Goal: Check status: Check status

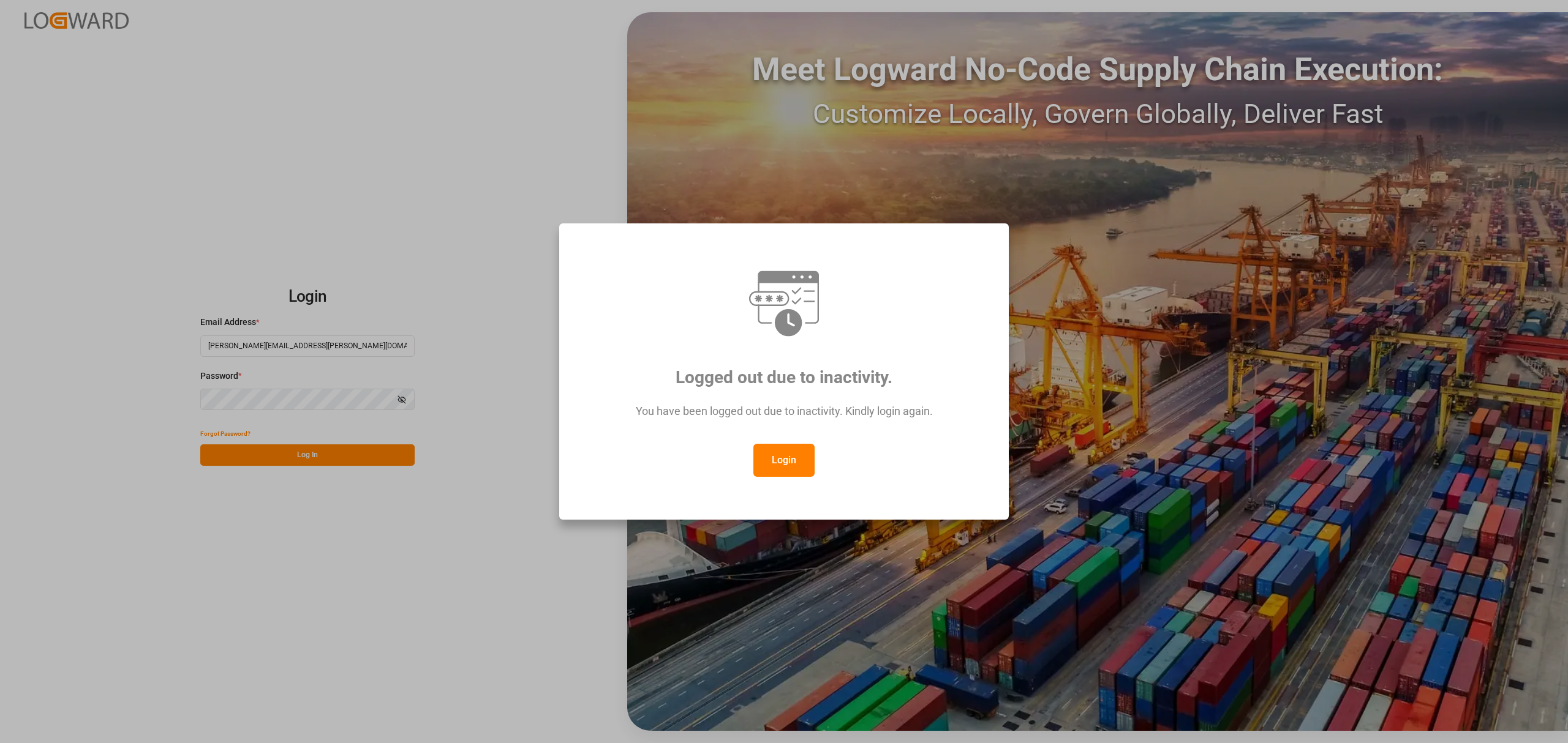
click at [805, 464] on button "Login" at bounding box center [784, 461] width 61 height 33
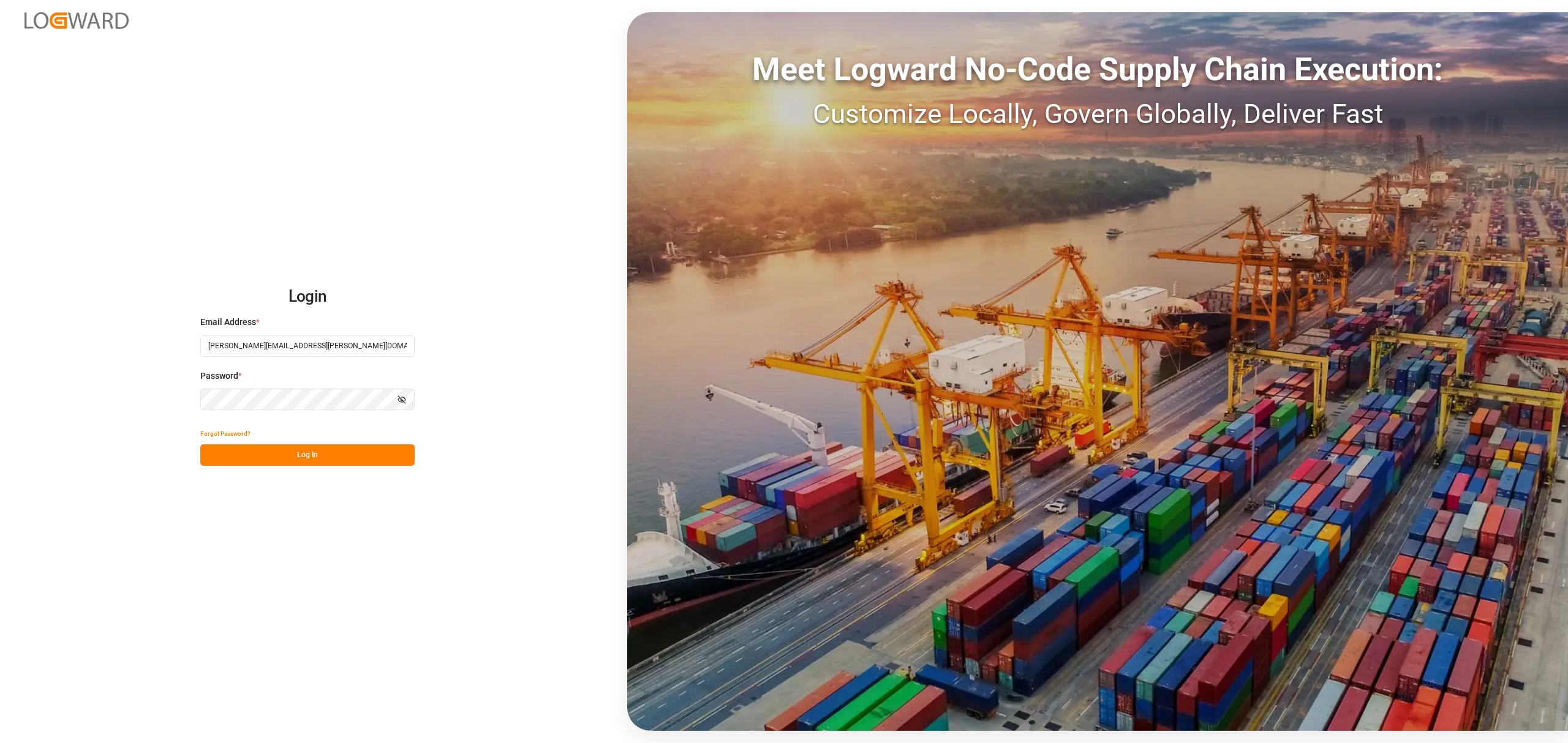
click at [318, 458] on button "Log In" at bounding box center [307, 455] width 214 height 21
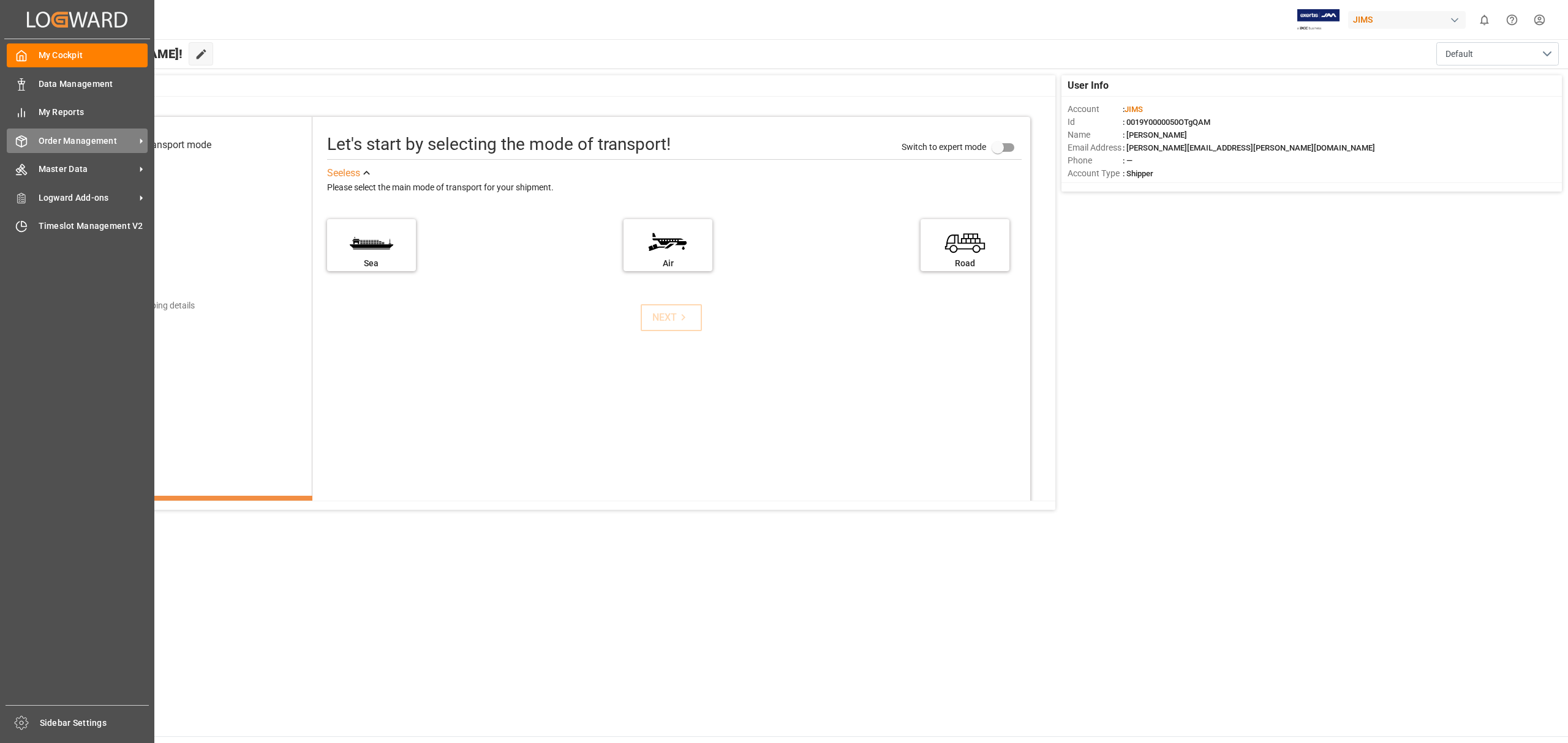
click at [60, 138] on span "Order Management" at bounding box center [87, 141] width 97 height 13
click at [113, 136] on span "Order Management" at bounding box center [87, 141] width 97 height 13
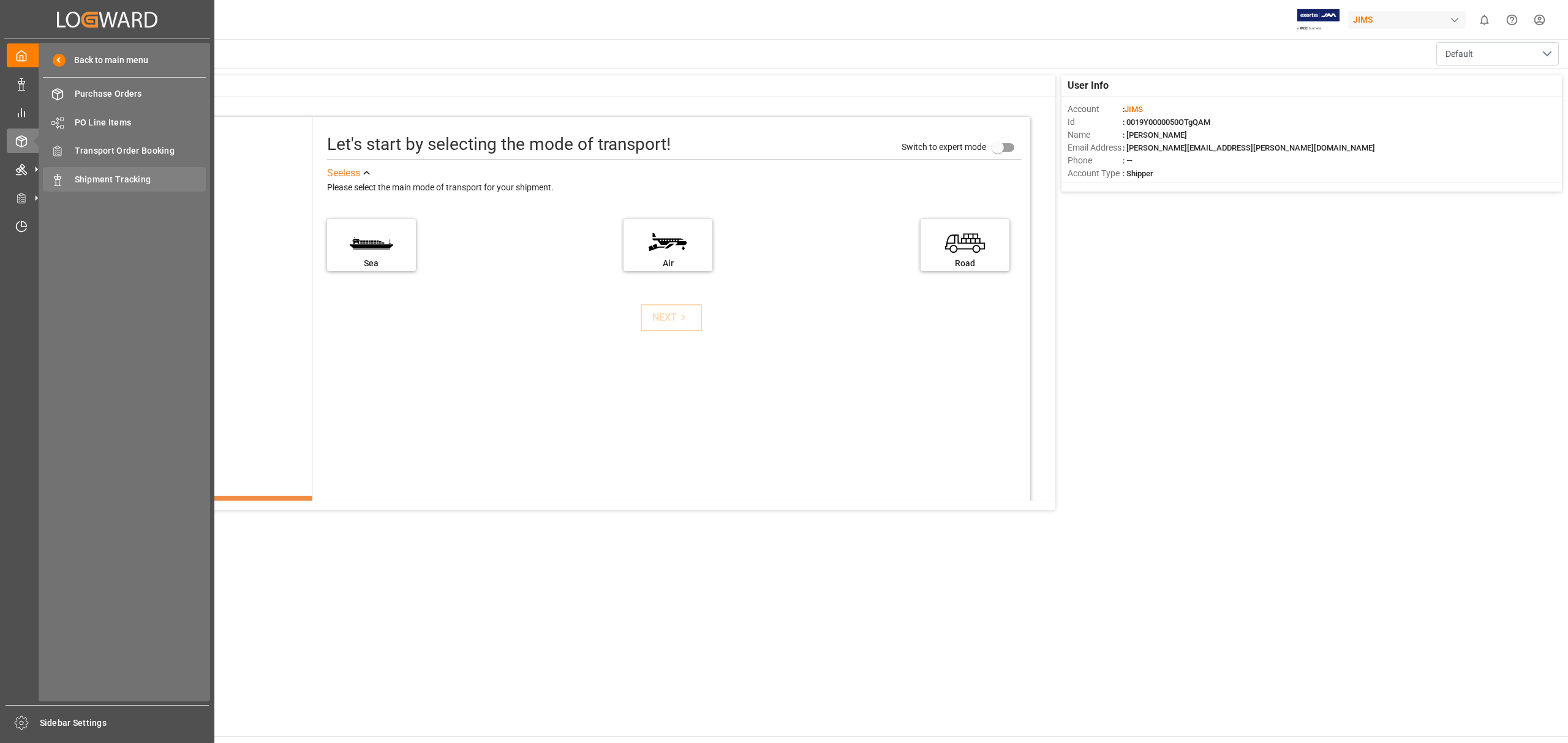
click at [155, 182] on span "Shipment Tracking" at bounding box center [140, 180] width 131 height 13
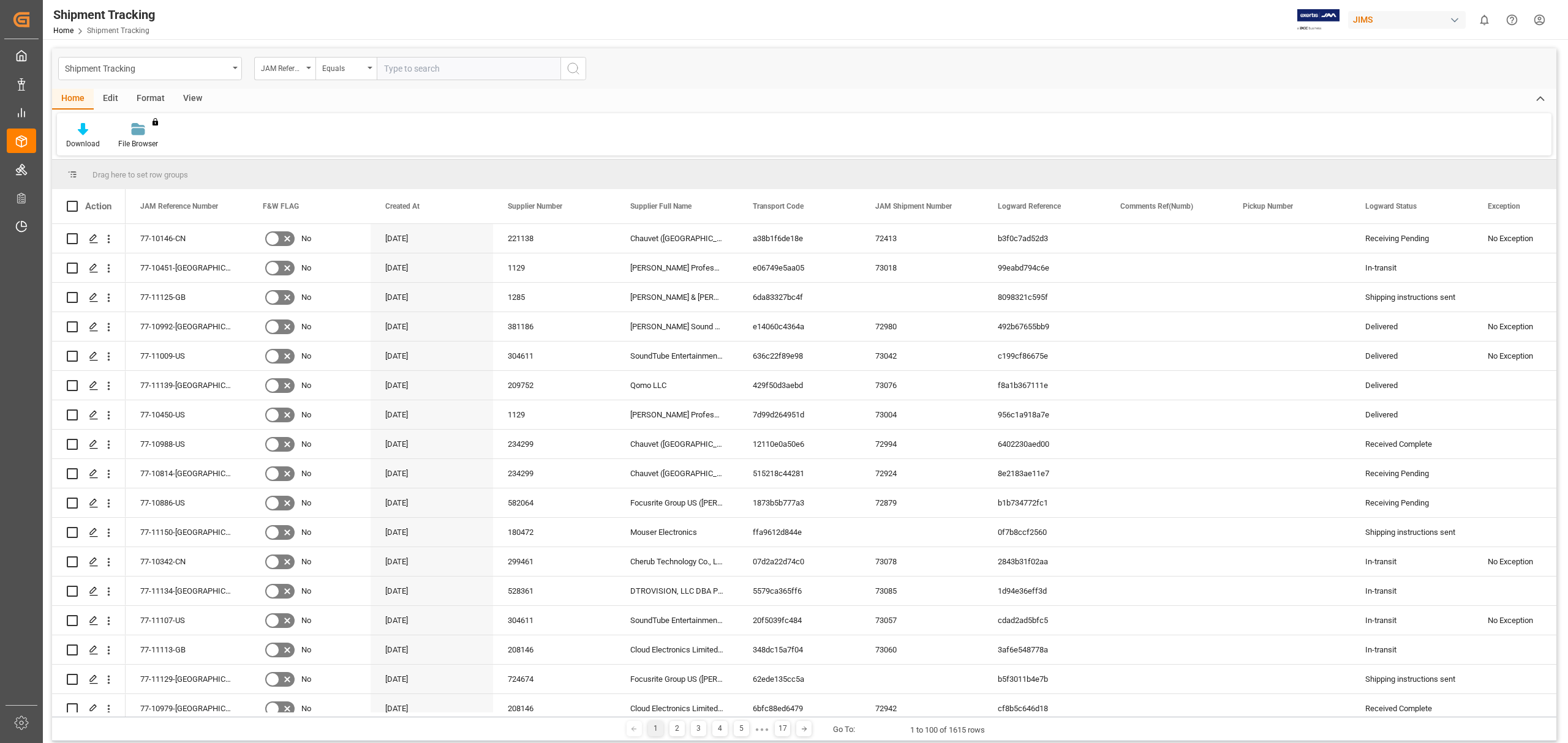
click at [397, 71] on input "text" at bounding box center [468, 69] width 183 height 23
type input "77-10483-be"
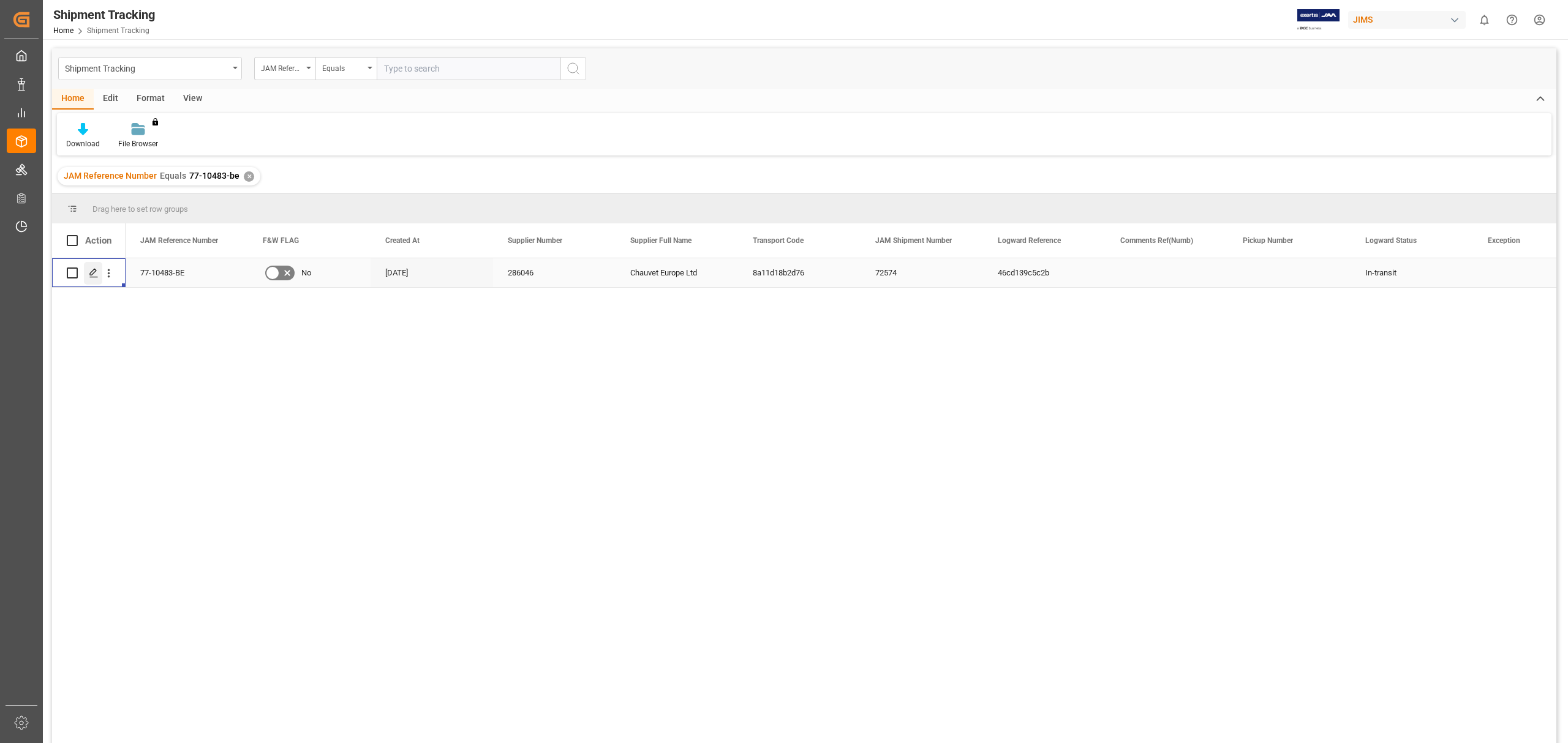
click at [99, 265] on div "Press SPACE to select this row." at bounding box center [93, 273] width 19 height 23
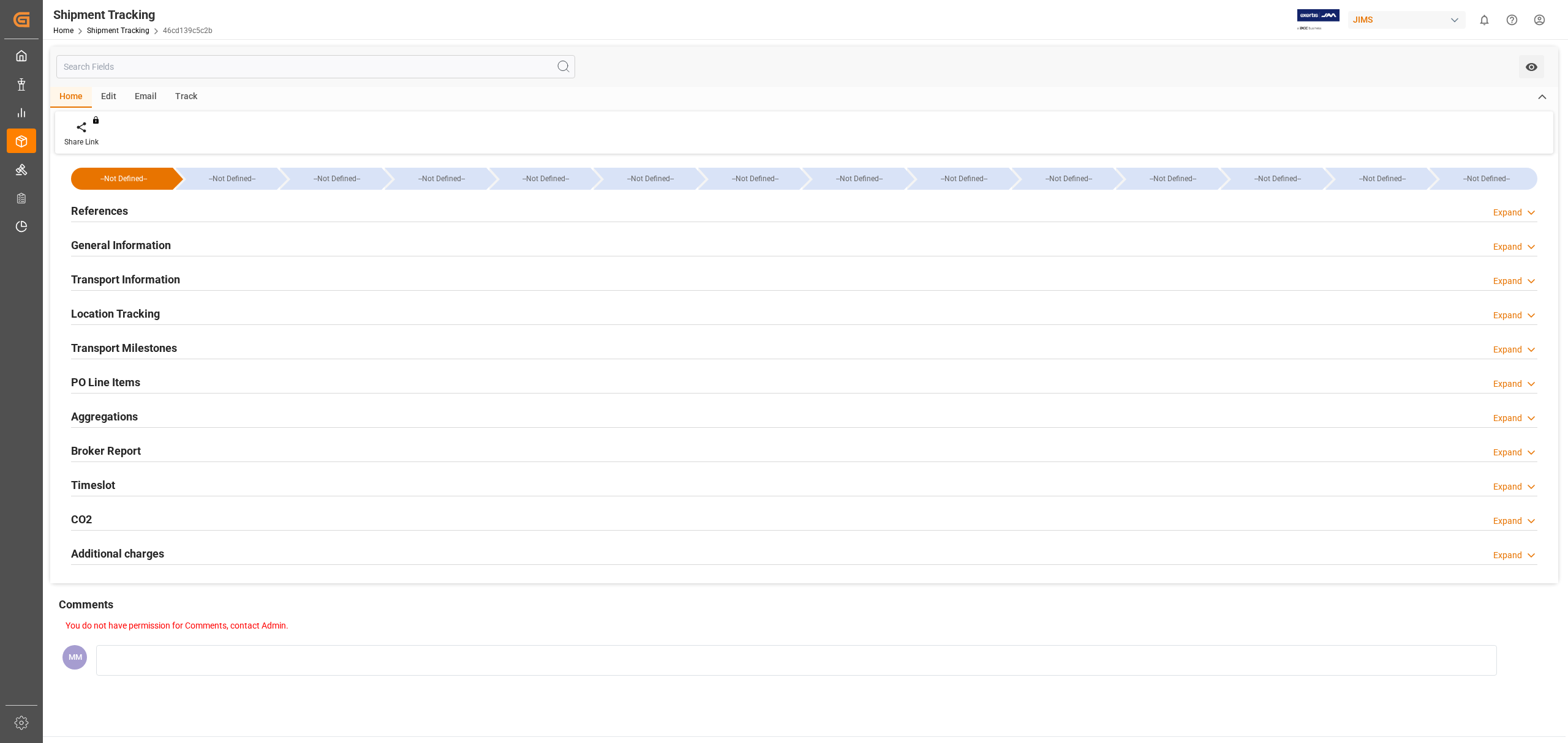
click at [133, 212] on div "References Expand" at bounding box center [804, 210] width 1466 height 23
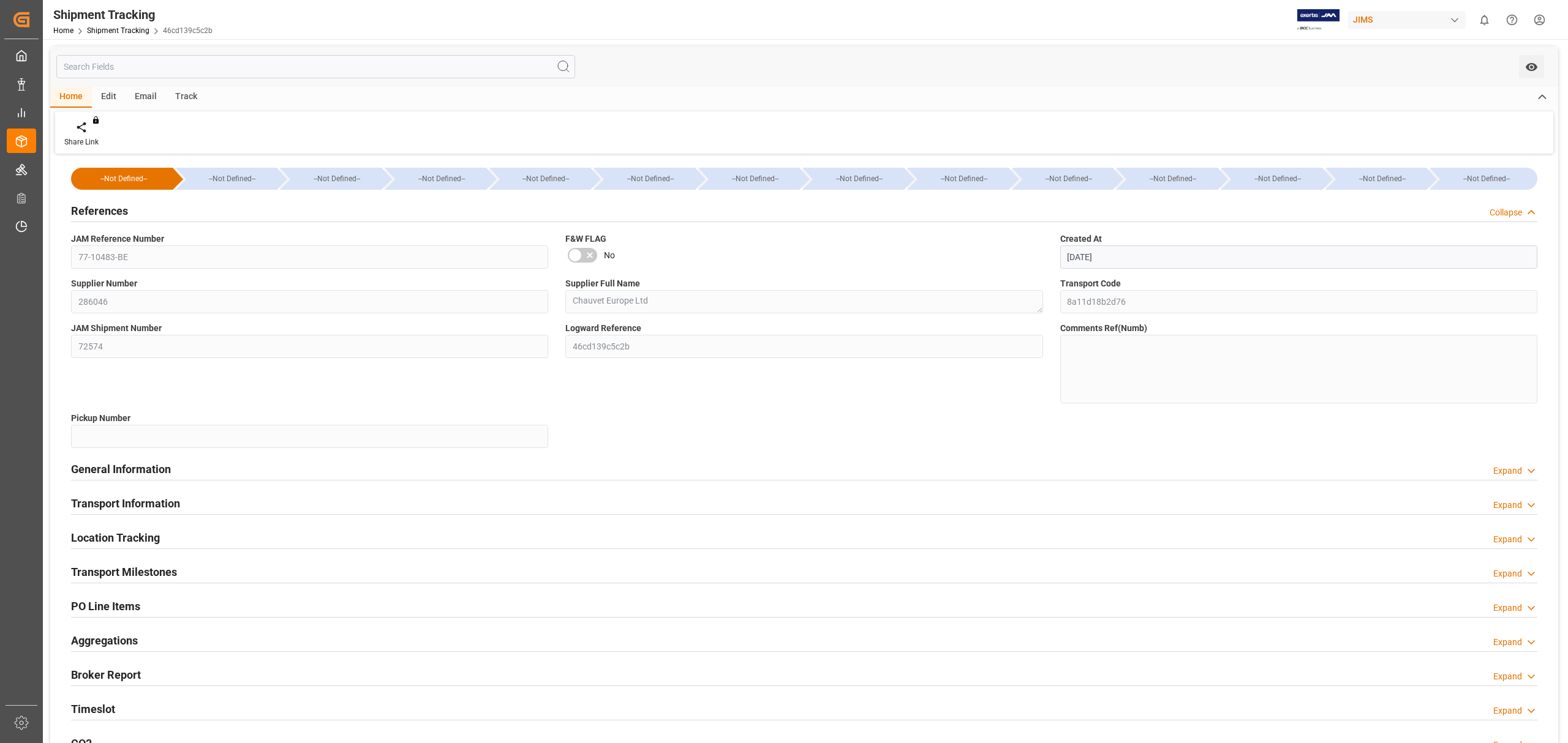
click at [133, 212] on div "References Collapse" at bounding box center [804, 210] width 1466 height 23
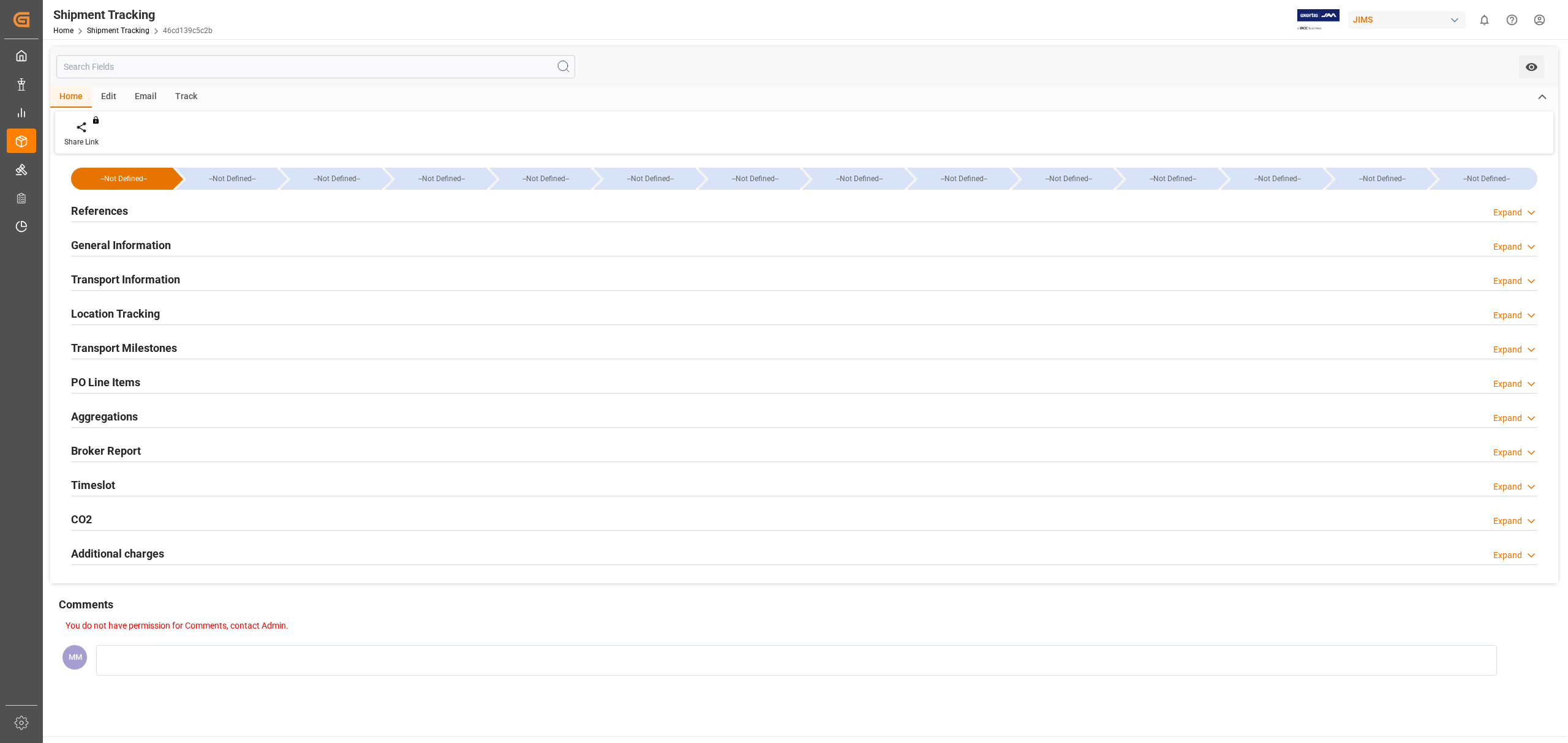
click at [145, 244] on h2 "General Information" at bounding box center [121, 245] width 100 height 17
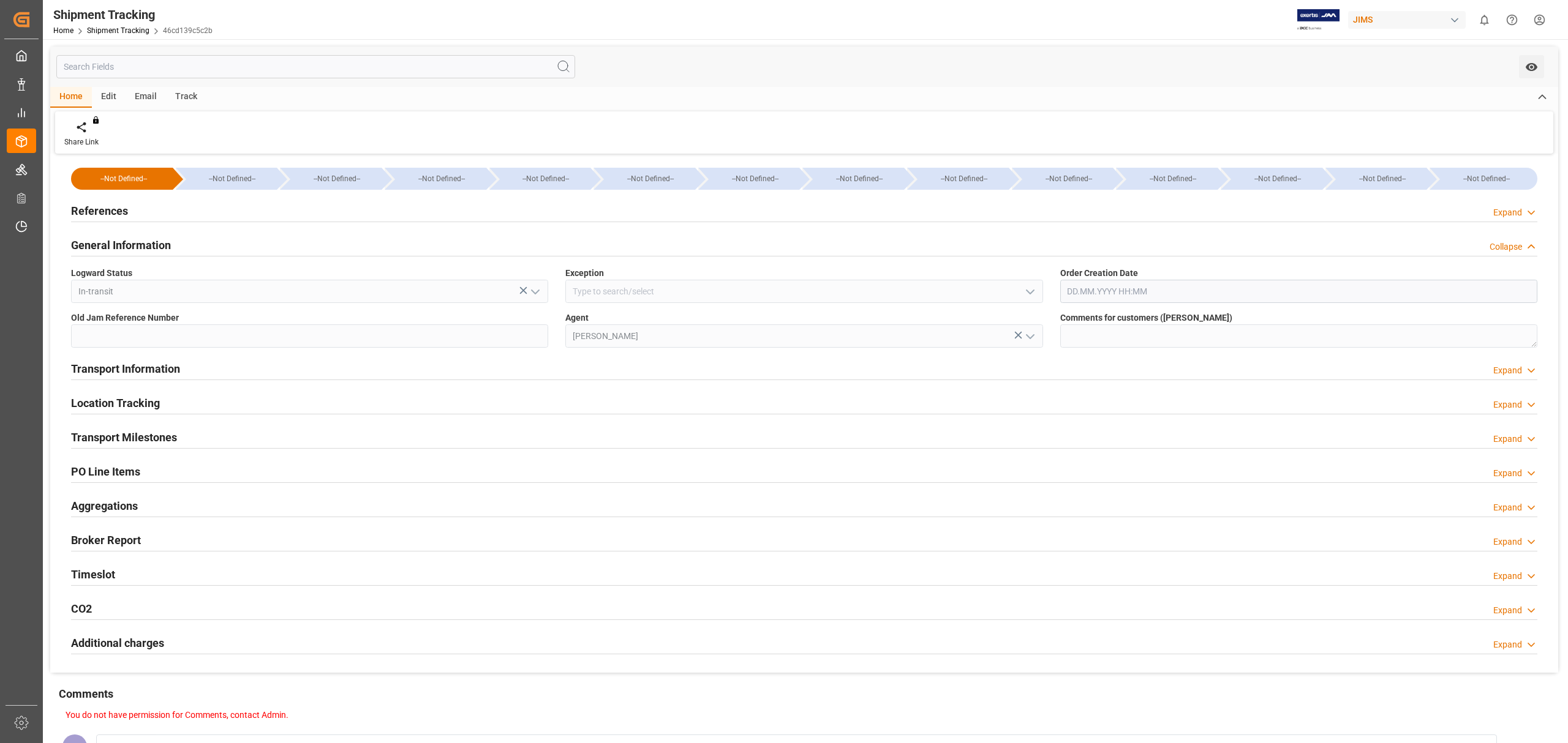
click at [145, 244] on h2 "General Information" at bounding box center [121, 245] width 100 height 17
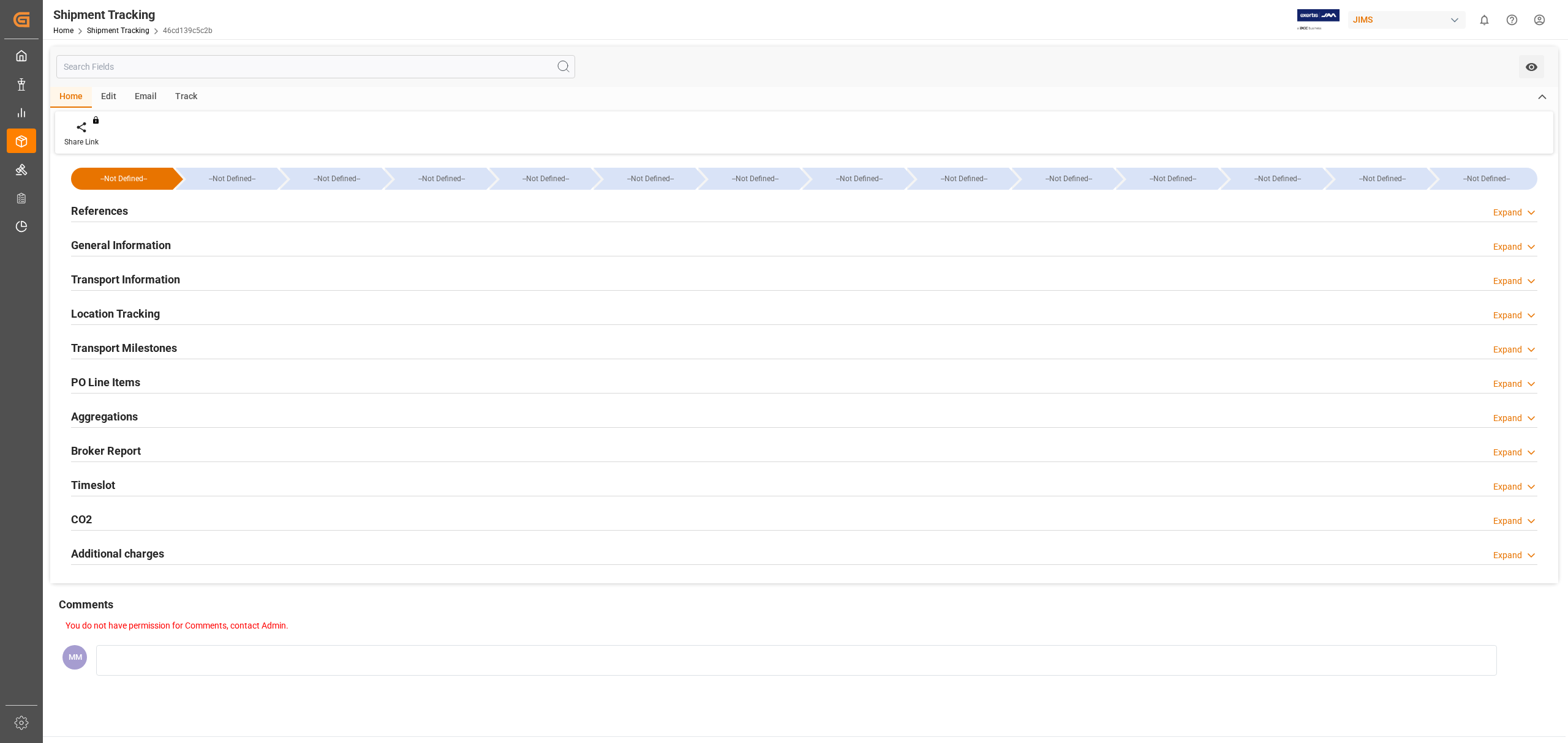
click at [164, 278] on h2 "Transport Information" at bounding box center [126, 279] width 109 height 17
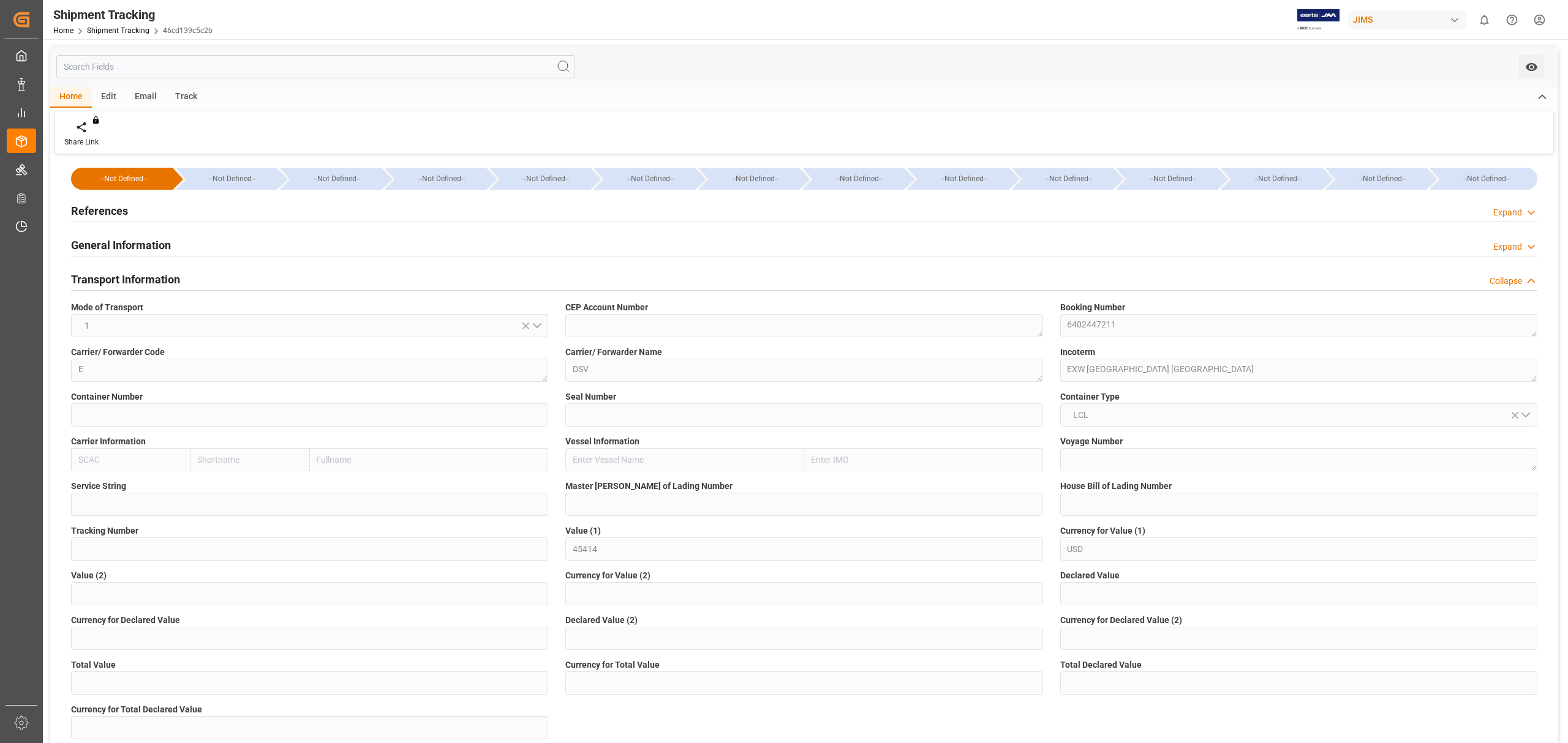
click at [164, 278] on h2 "Transport Information" at bounding box center [126, 279] width 109 height 17
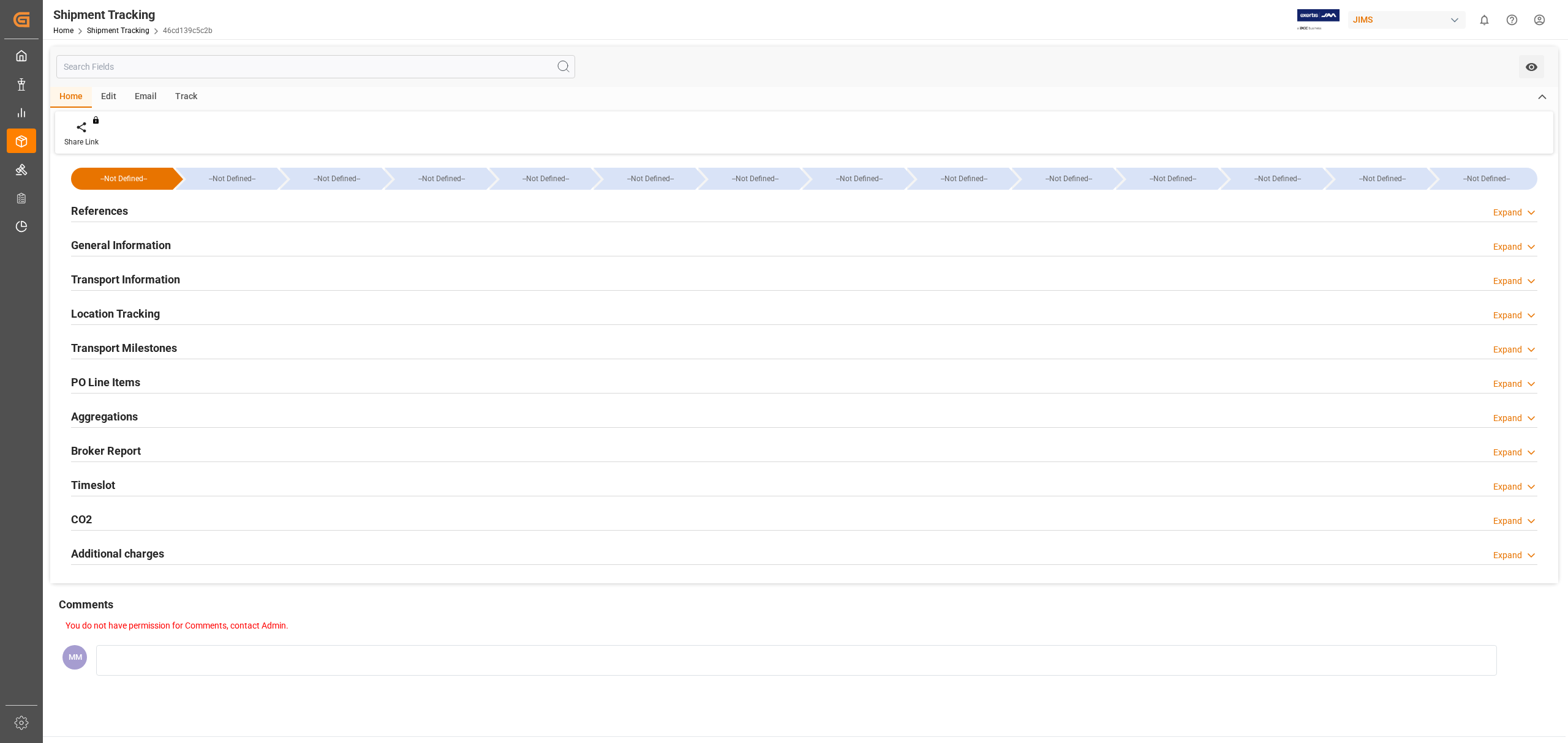
click at [180, 314] on div "Location Tracking Expand" at bounding box center [804, 313] width 1466 height 23
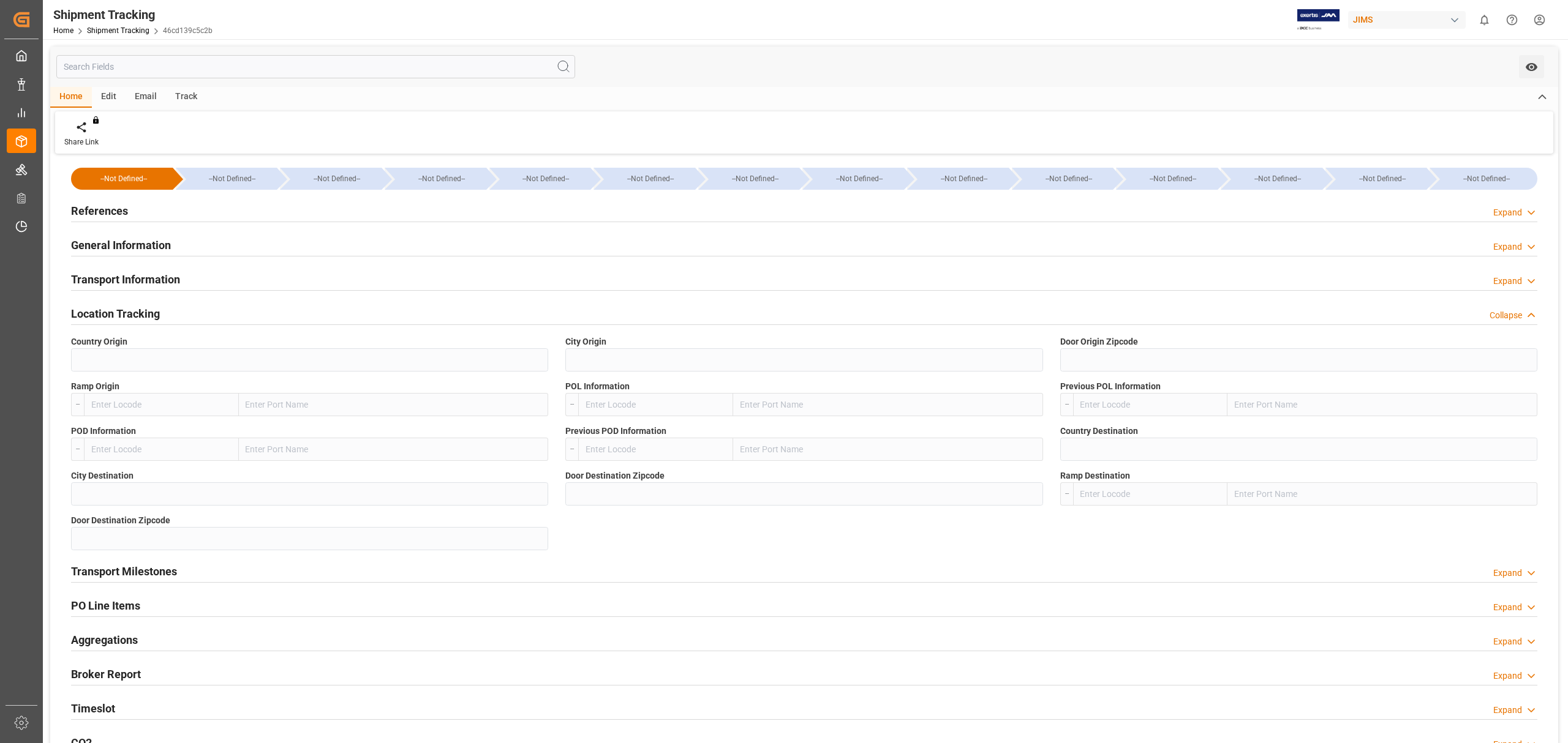
click at [180, 314] on div "Location Tracking Collapse" at bounding box center [804, 313] width 1466 height 23
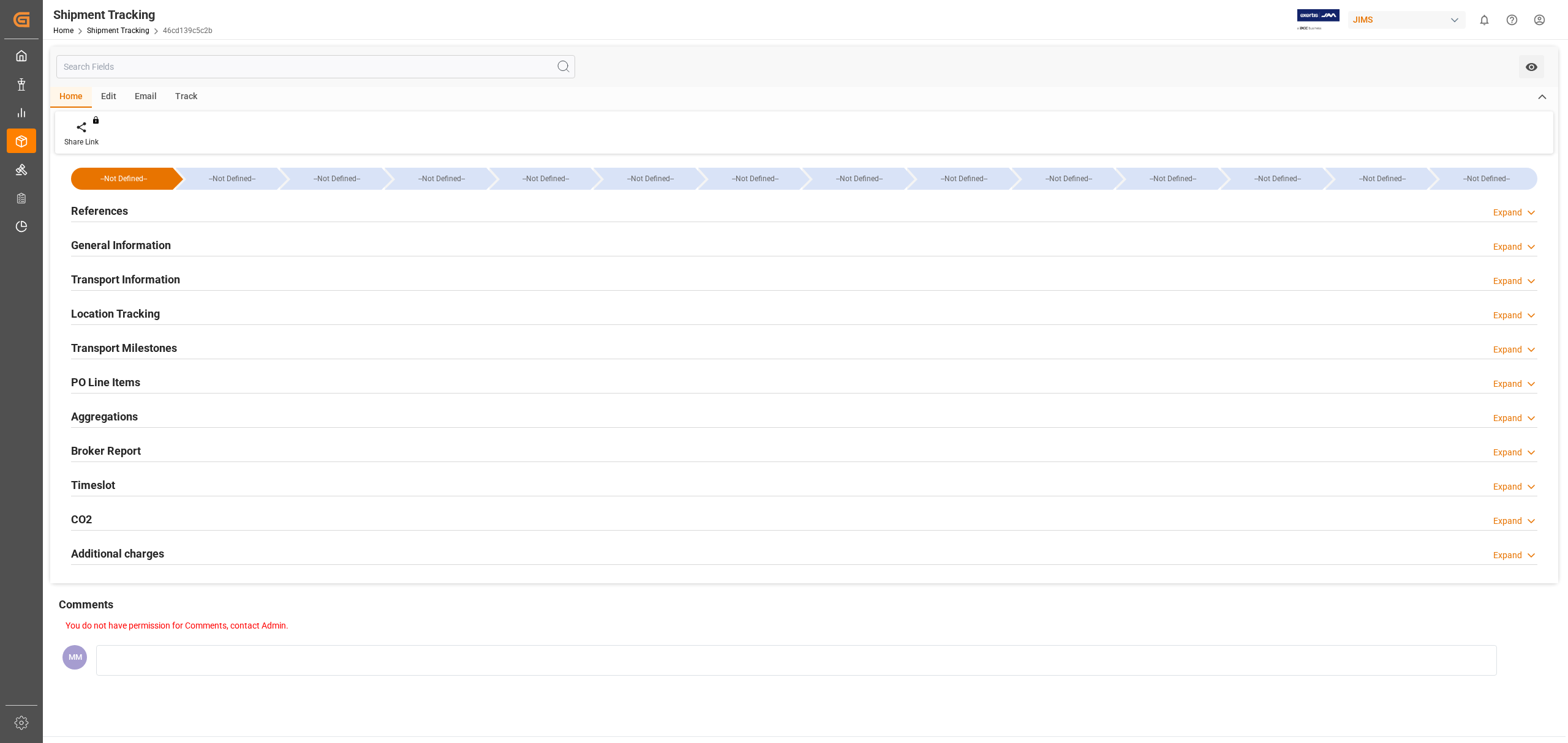
click at [184, 343] on div "Transport Milestones Expand" at bounding box center [804, 347] width 1466 height 23
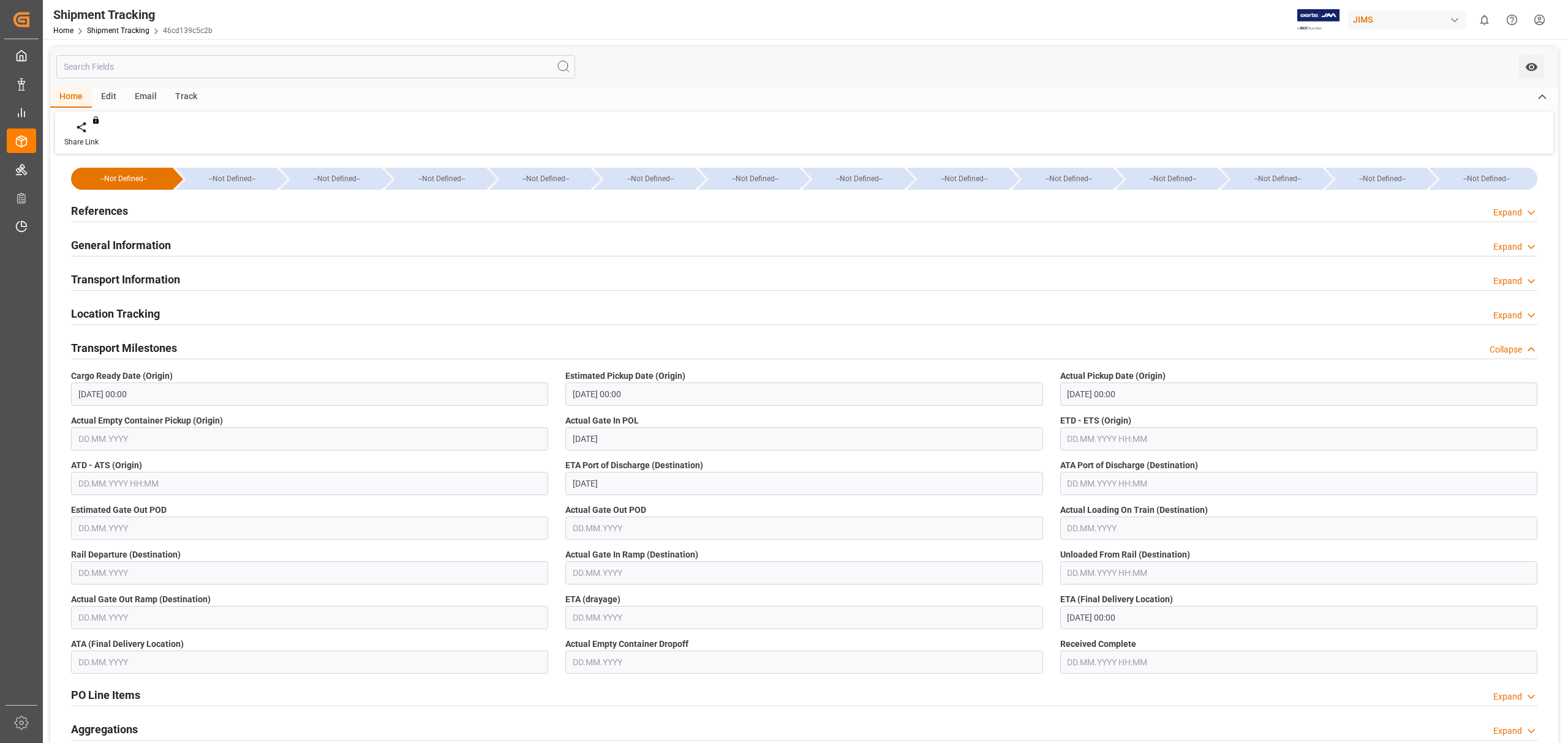
click at [183, 341] on div "Transport Milestones Collapse" at bounding box center [804, 347] width 1466 height 23
